Goal: Task Accomplishment & Management: Manage account settings

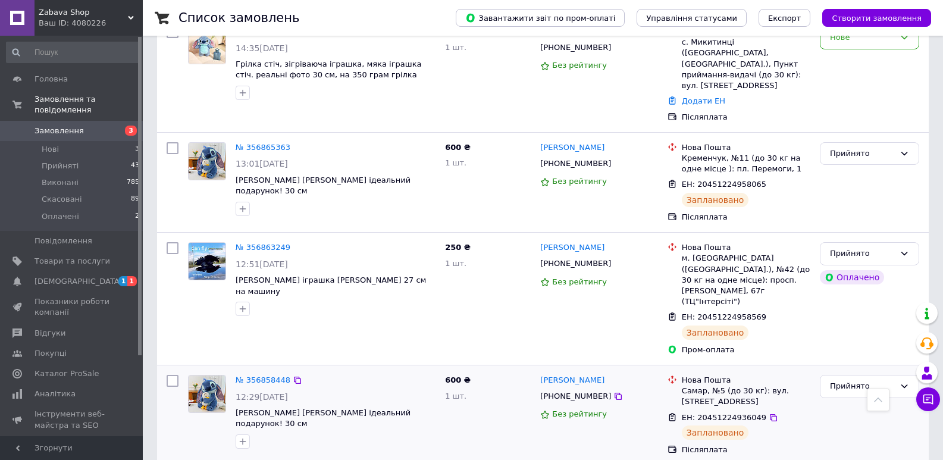
scroll to position [595, 0]
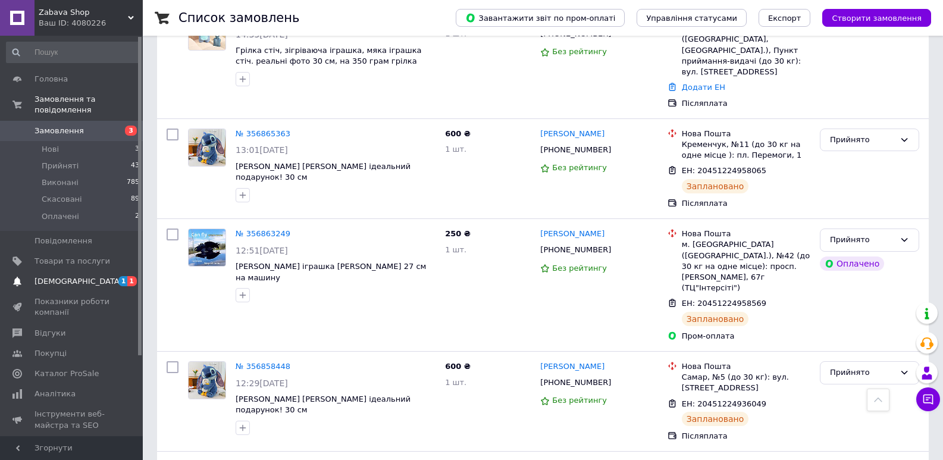
click at [71, 276] on span "[DEMOGRAPHIC_DATA]" at bounding box center [79, 281] width 88 height 11
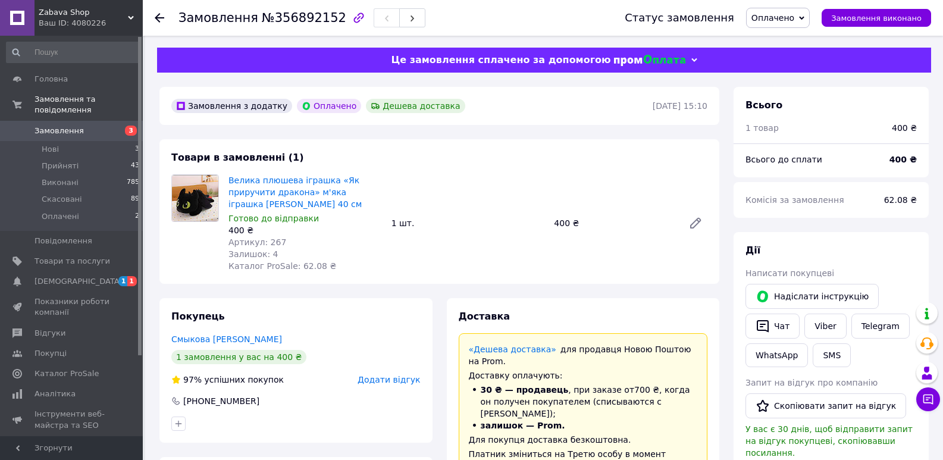
click at [804, 15] on icon at bounding box center [801, 17] width 5 height 5
click at [803, 35] on li "Прийнято" at bounding box center [778, 42] width 62 height 18
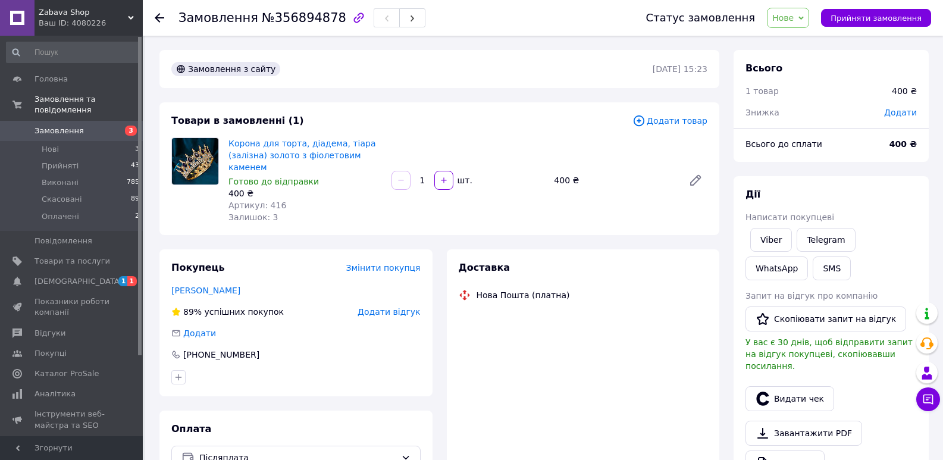
click at [809, 15] on span "Нове" at bounding box center [788, 18] width 42 height 20
click at [808, 38] on li "Прийнято" at bounding box center [794, 42] width 55 height 18
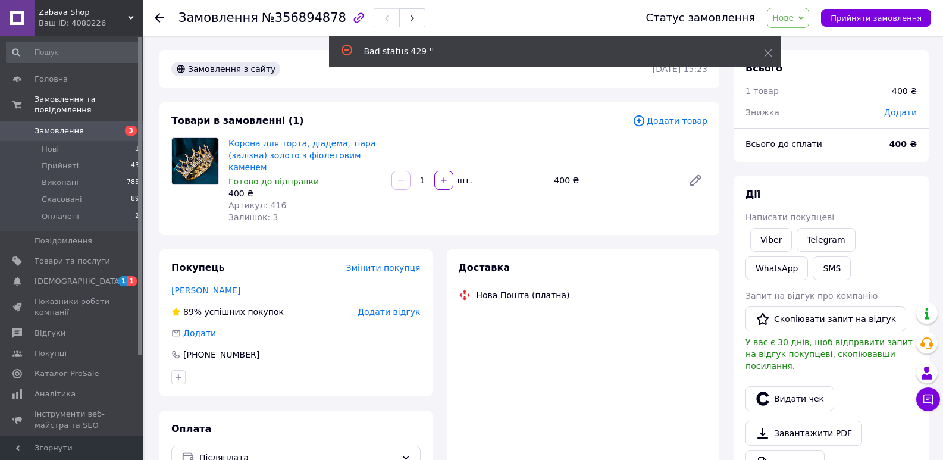
click at [808, 14] on span "Нове" at bounding box center [788, 18] width 42 height 20
click at [803, 38] on li "Прийнято" at bounding box center [794, 42] width 55 height 18
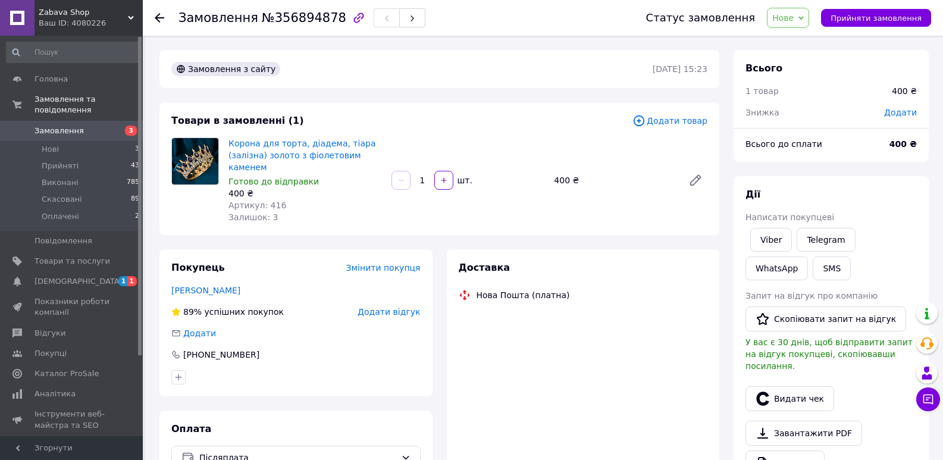
click at [808, 21] on span "Нове" at bounding box center [788, 18] width 42 height 20
click at [805, 39] on li "Прийнято" at bounding box center [794, 42] width 55 height 18
click at [785, 45] on div "Замовлення №356894878 Статус замовлення Нове Прийнято Виконано Скасовано Оплаче…" at bounding box center [544, 428] width 798 height 784
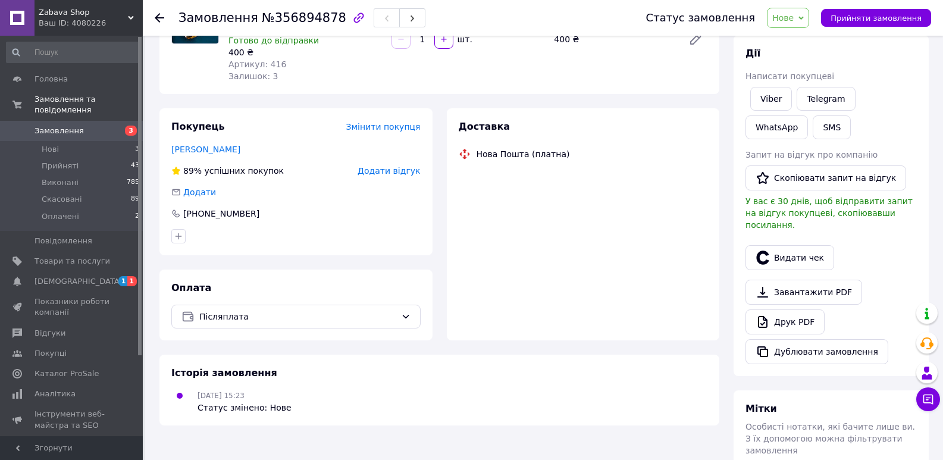
scroll to position [98, 0]
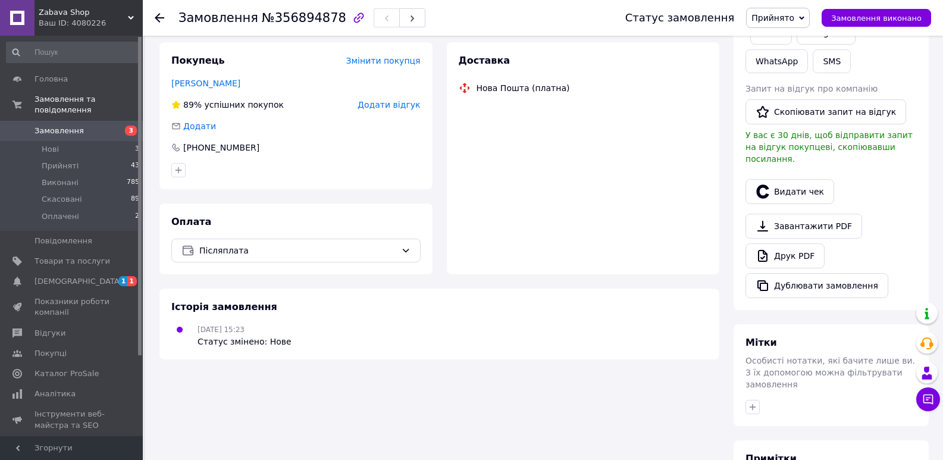
scroll to position [38, 0]
